Goal: Information Seeking & Learning: Learn about a topic

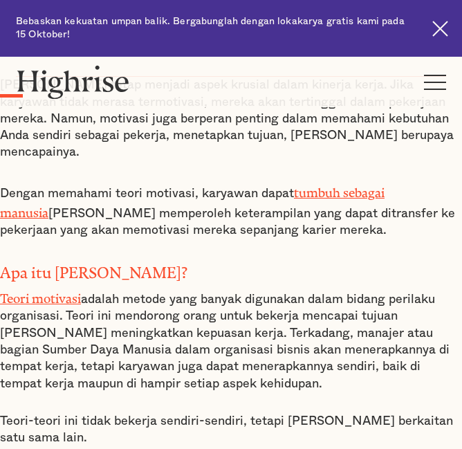
scroll to position [669, 0]
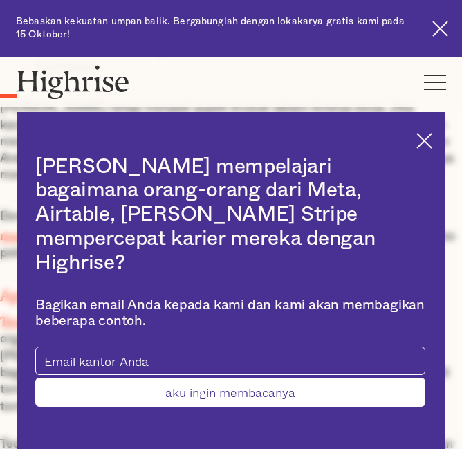
click at [432, 149] on img at bounding box center [424, 141] width 16 height 16
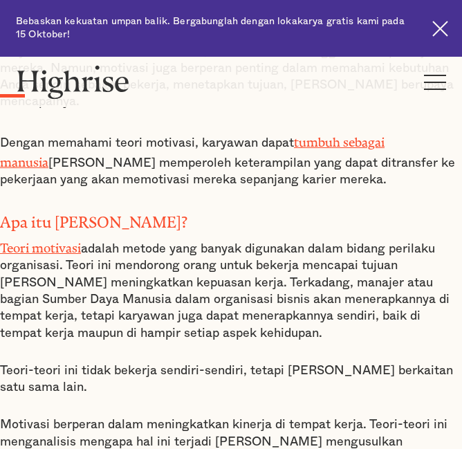
scroll to position [807, 0]
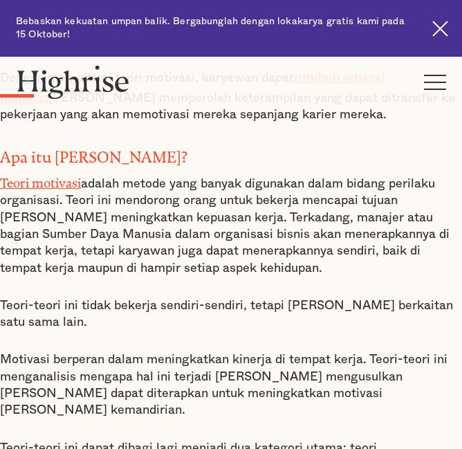
click at [239, 236] on div "[PERSON_NAME] tetap menjadi aspek krusial dalam kinerja kerja. Jika karyawan ti…" at bounding box center [231, 254] width 462 height 587
click at [68, 441] on div "[PERSON_NAME] tetap menjadi aspek krusial dalam kinerja kerja. Jika karyawan ti…" at bounding box center [231, 254] width 462 height 587
click at [68, 438] on div "[PERSON_NAME] tetap menjadi aspek krusial dalam kinerja kerja. Jika karyawan ti…" at bounding box center [231, 254] width 462 height 587
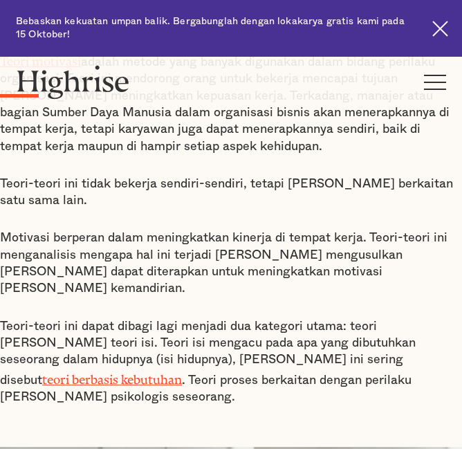
scroll to position [946, 0]
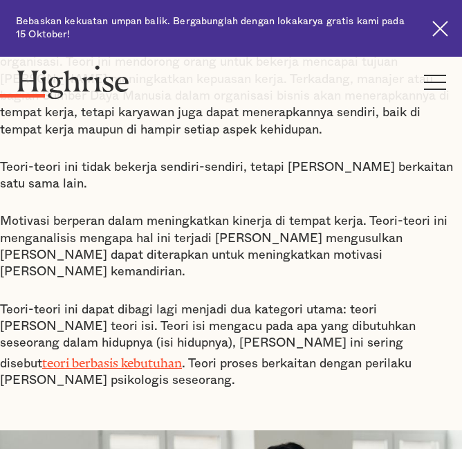
click at [74, 288] on div "[PERSON_NAME] tetap menjadi aspek krusial dalam kinerja kerja. Jika karyawan ti…" at bounding box center [231, 116] width 462 height 587
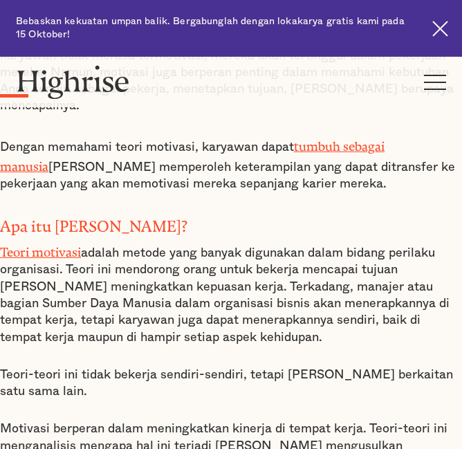
click at [0, 245] on font "Teori motivasi" at bounding box center [40, 249] width 81 height 8
click at [5, 245] on font "Teori motivasi" at bounding box center [40, 249] width 81 height 8
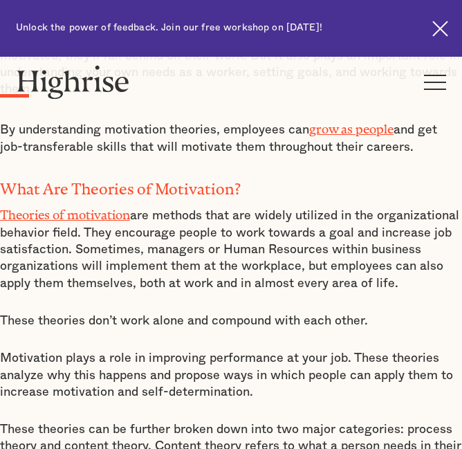
scroll to position [761, 0]
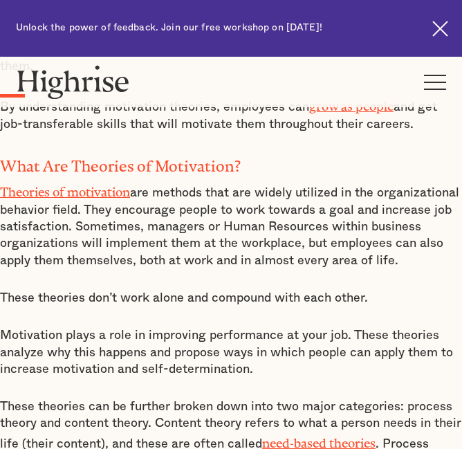
click at [95, 253] on p "Theories of motivation are methods that are widely utilized in the organization…" at bounding box center [231, 224] width 462 height 87
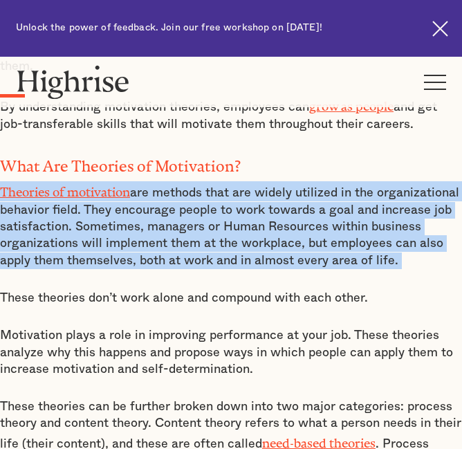
click at [95, 253] on p "Theories of motivation are methods that are widely utilized in the organization…" at bounding box center [231, 224] width 462 height 87
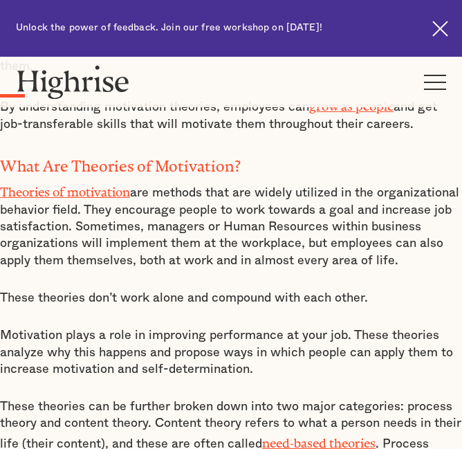
click at [95, 253] on p "Theories of motivation are methods that are widely utilized in the organization…" at bounding box center [231, 224] width 462 height 87
click at [59, 140] on div "Motivation remains a crucial aspect of job performance. If employees don't feel…" at bounding box center [231, 249] width 462 height 482
click at [19, 416] on p "These theories can be further broken down into two major categories: process th…" at bounding box center [231, 433] width 462 height 71
click at [154, 327] on p "Motivation plays a role in improving performance at your job. These theories an…" at bounding box center [231, 352] width 462 height 50
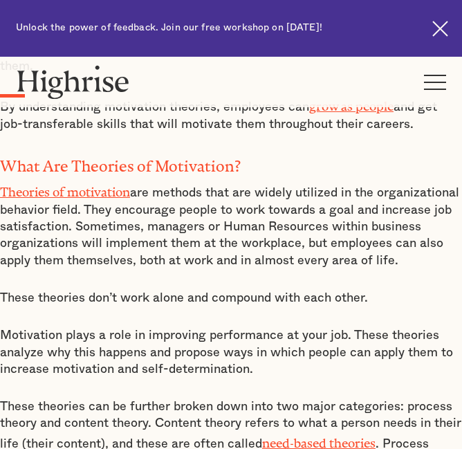
click at [169, 217] on p "Theories of motivation are methods that are widely utilized in the organization…" at bounding box center [231, 224] width 462 height 87
click at [222, 181] on p "Theories of motivation are methods that are widely utilized in the organization…" at bounding box center [231, 224] width 462 height 87
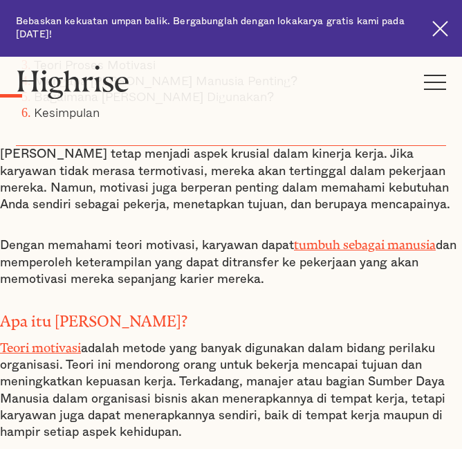
scroll to position [692, 0]
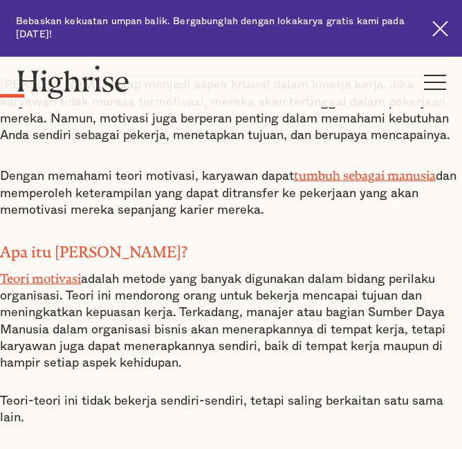
click at [130, 230] on div "[PERSON_NAME] tetap menjadi aspek krusial dalam kinerja kerja. Jika karyawan ti…" at bounding box center [231, 343] width 462 height 533
drag, startPoint x: 79, startPoint y: 243, endPoint x: 278, endPoint y: 331, distance: 217.7
click at [278, 331] on p "Teori motivasi adalah metode yang banyak digunakan dalam bidang perilaku organi…" at bounding box center [231, 320] width 462 height 104
copy font "adalah metode yang banyak digunakan dalam bidang perilaku organisasi. Teori ini…"
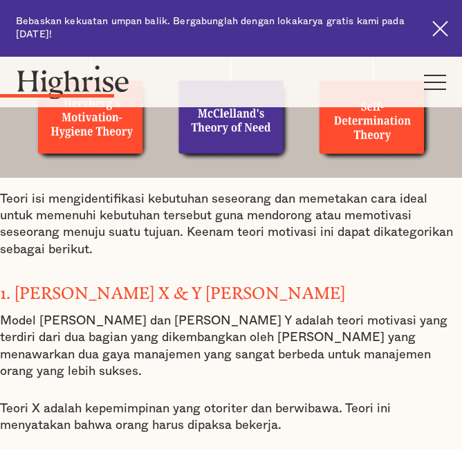
scroll to position [1798, 0]
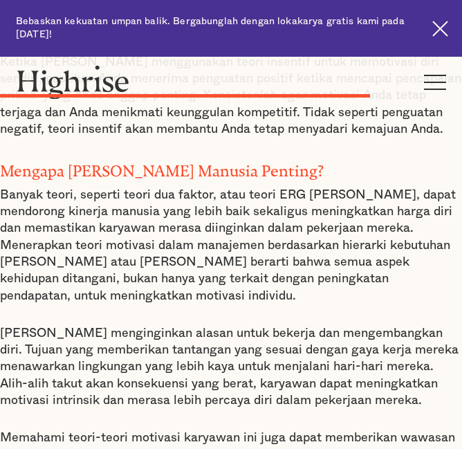
scroll to position [5464, 0]
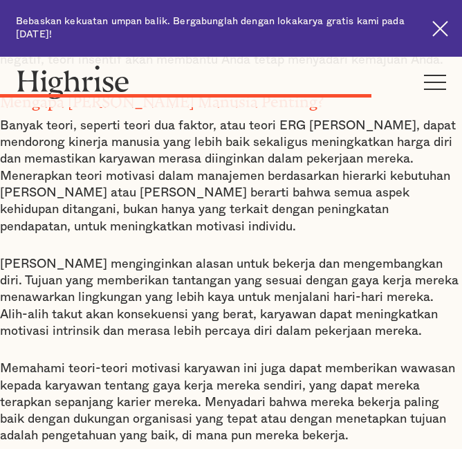
drag, startPoint x: 0, startPoint y: 291, endPoint x: 281, endPoint y: 361, distance: 289.4
copy font "eori motivasi adalah alat yang membantu orang memahami diri sendiri, menetapkan…"
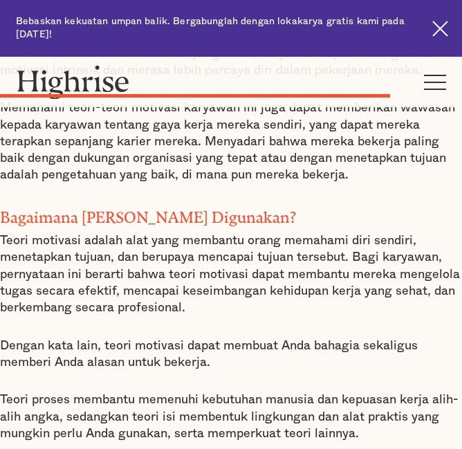
scroll to position [5741, 0]
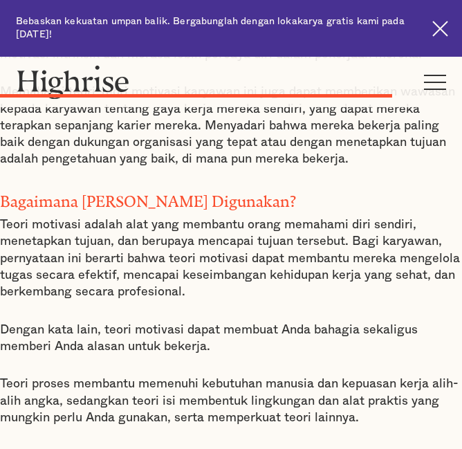
click at [0, 448] on font "Kesimpulan" at bounding box center [42, 456] width 84 height 10
drag, startPoint x: 0, startPoint y: 246, endPoint x: 211, endPoint y: 409, distance: 266.3
copy div "esimpulan Motivasi manusia penting jika Anda ingin memaksimalkan potensi dan be…"
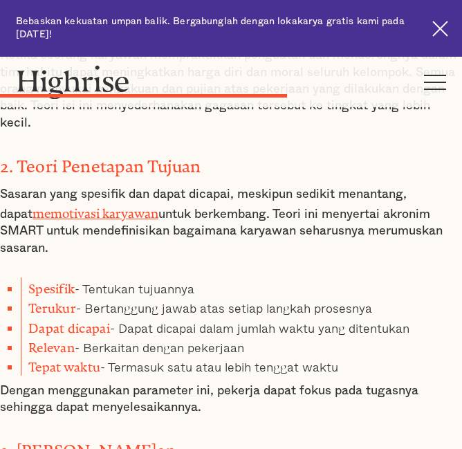
scroll to position [4150, 0]
